Goal: Transaction & Acquisition: Purchase product/service

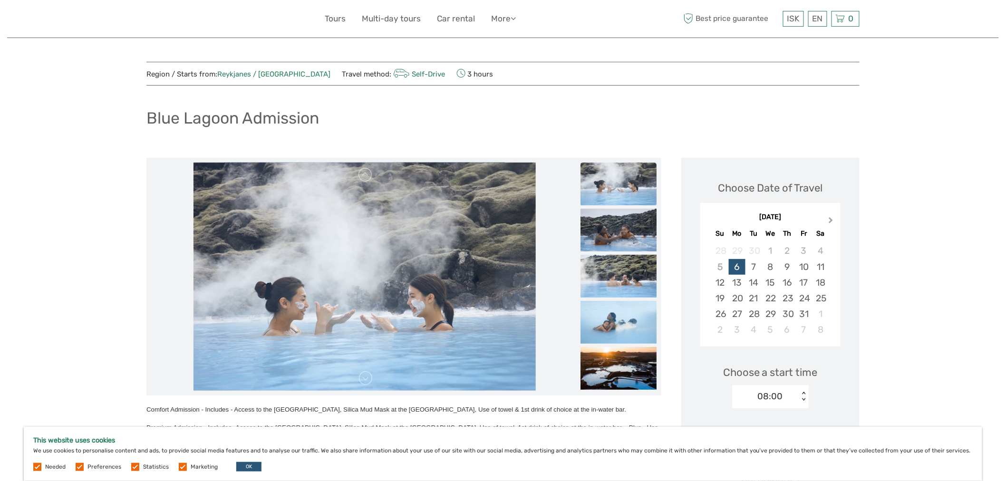
click at [831, 220] on span "Next Month" at bounding box center [831, 222] width 0 height 14
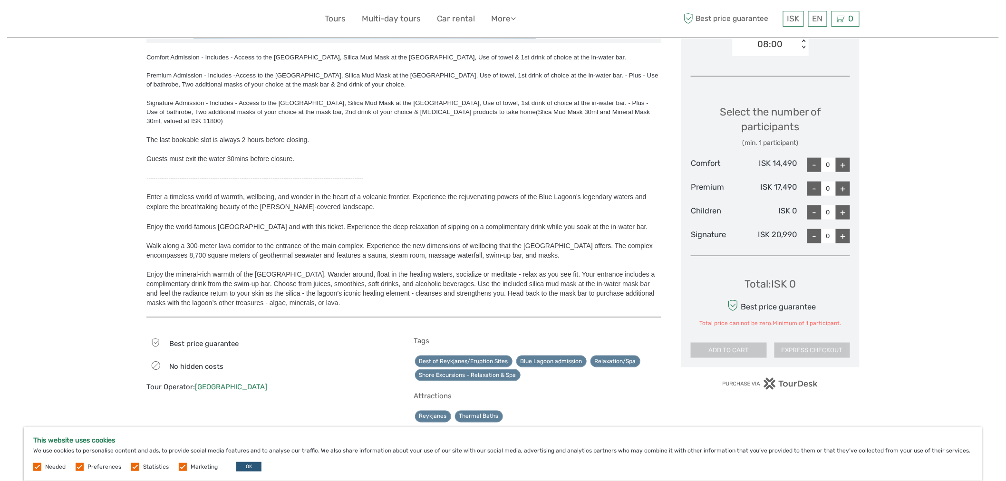
scroll to position [369, 0]
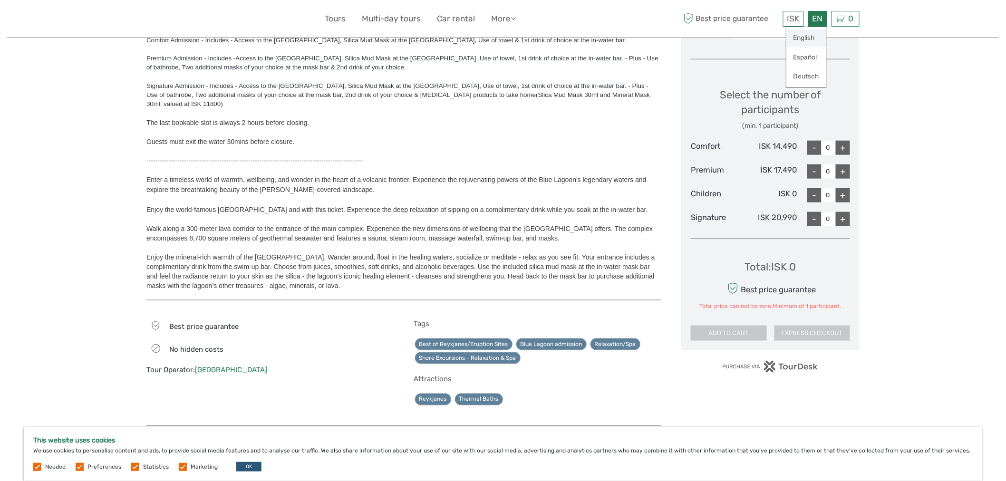
click at [804, 34] on link "English" at bounding box center [806, 37] width 40 height 17
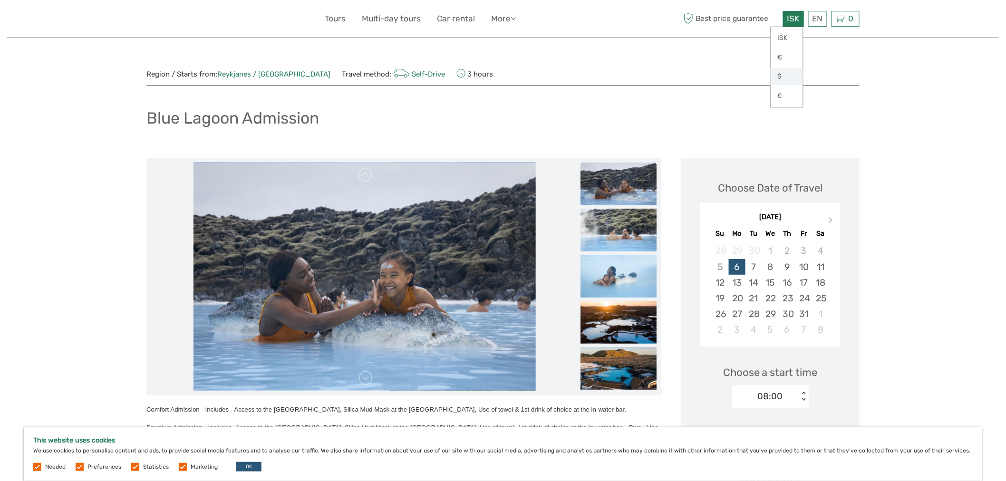
click at [782, 71] on link "$" at bounding box center [787, 76] width 32 height 17
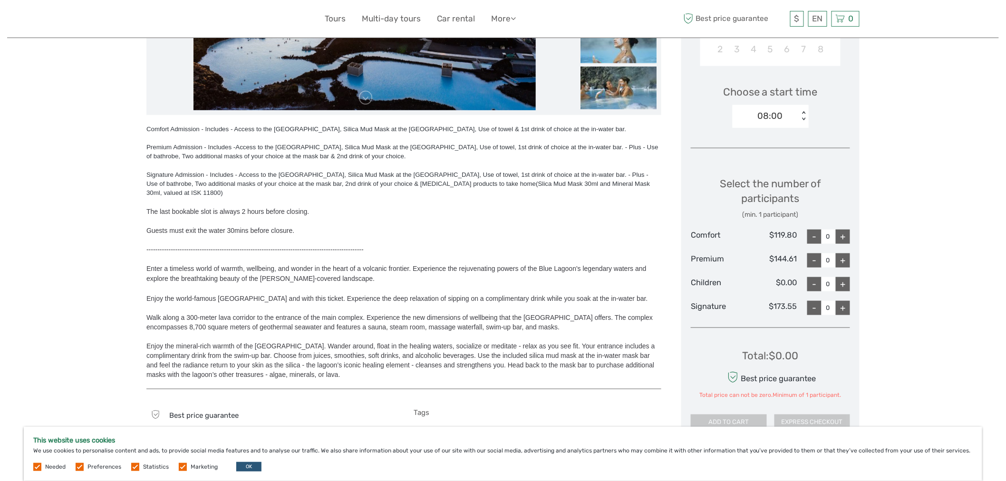
scroll to position [264, 0]
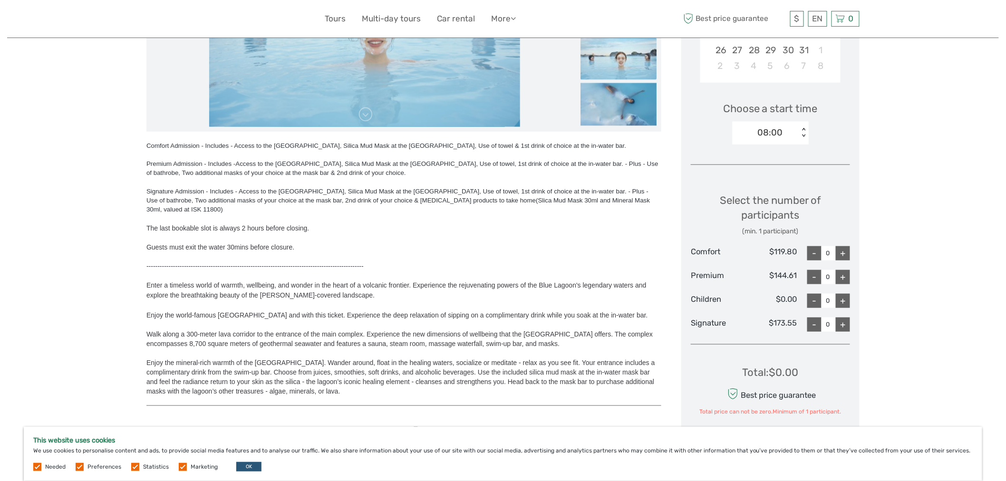
click at [844, 274] on div "+" at bounding box center [843, 277] width 14 height 14
type input "2"
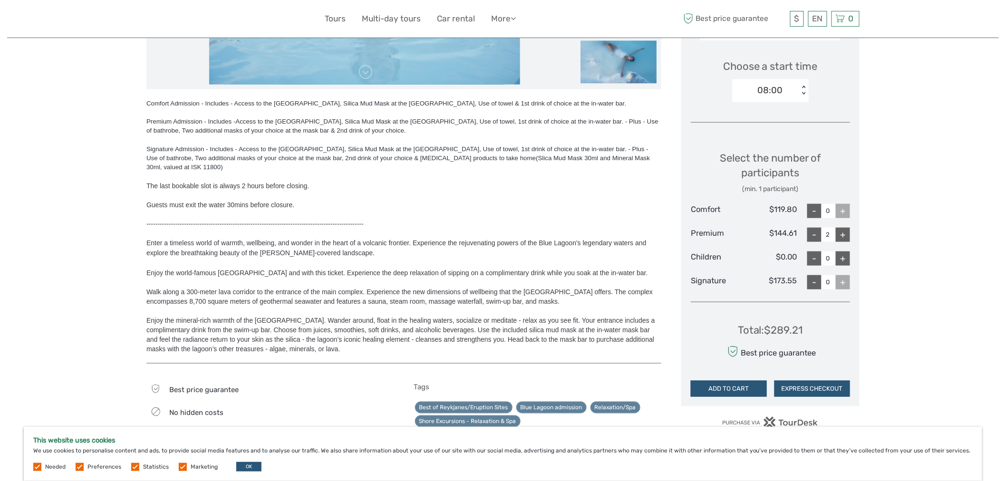
scroll to position [422, 0]
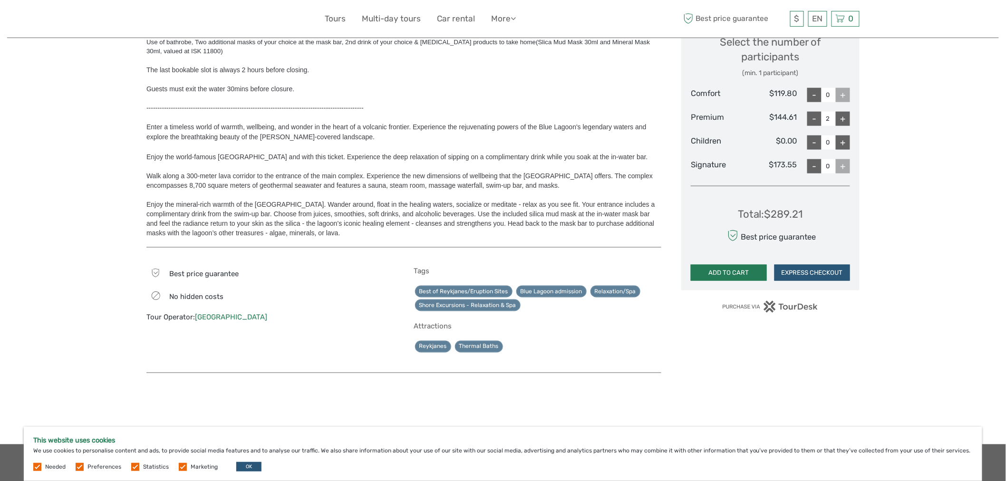
click at [731, 271] on button "ADD TO CART" at bounding box center [729, 273] width 76 height 16
